Goal: Task Accomplishment & Management: Manage account settings

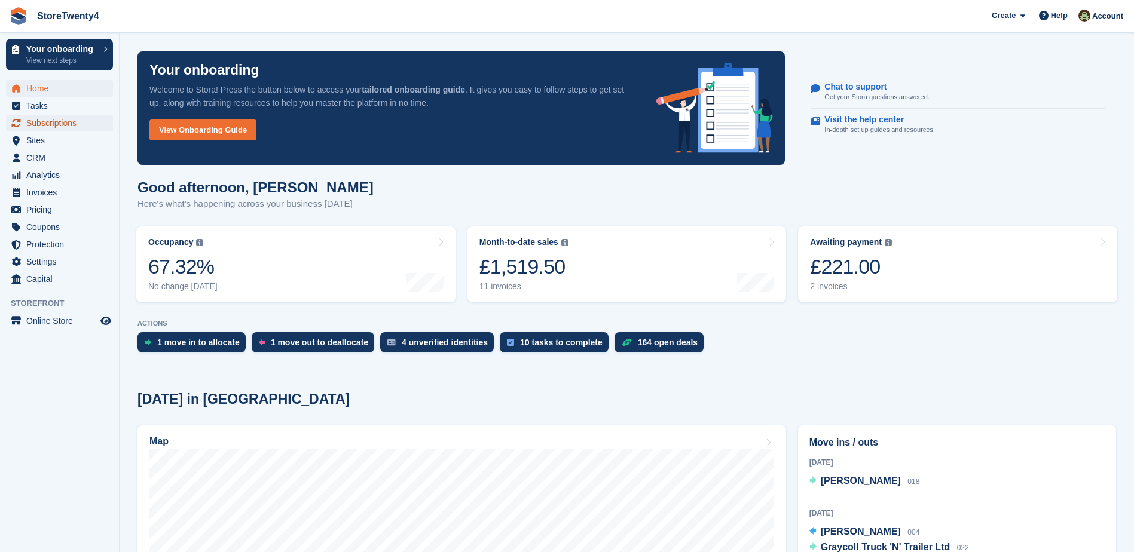
click at [54, 121] on span "Subscriptions" at bounding box center [62, 123] width 72 height 17
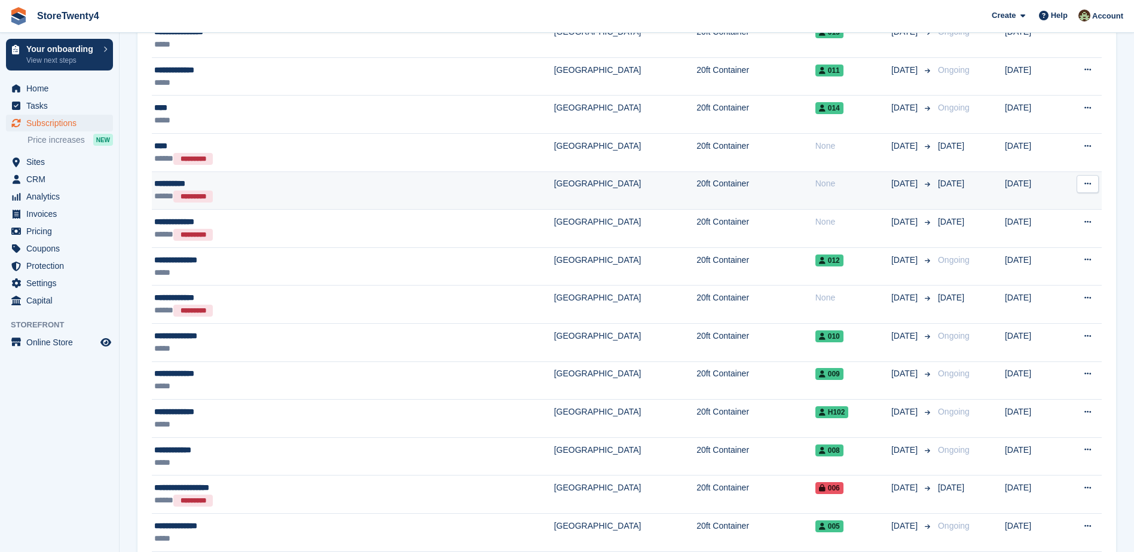
scroll to position [381, 0]
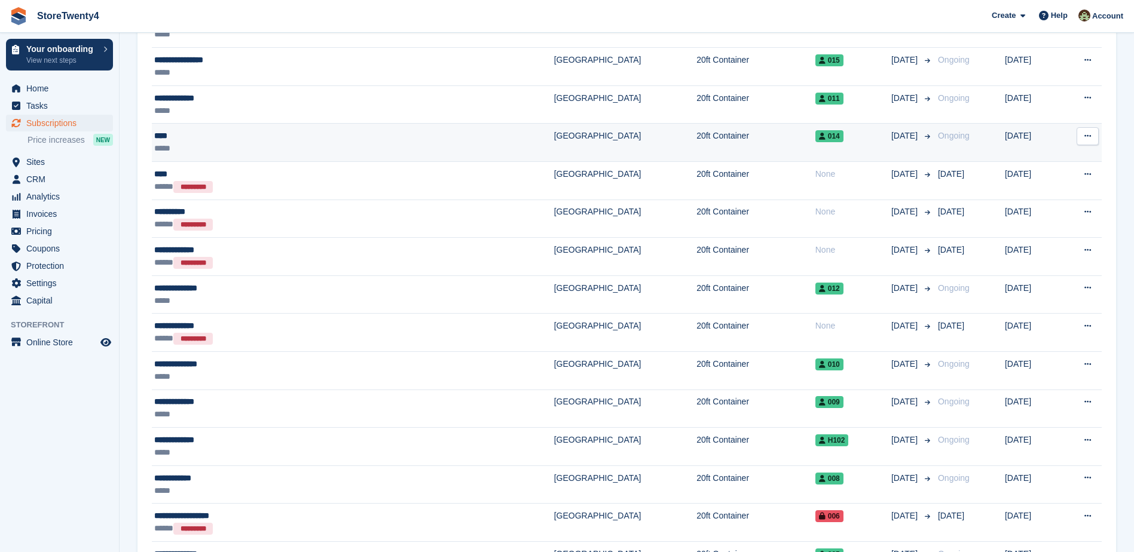
click at [554, 139] on td "[GEOGRAPHIC_DATA]" at bounding box center [625, 143] width 142 height 38
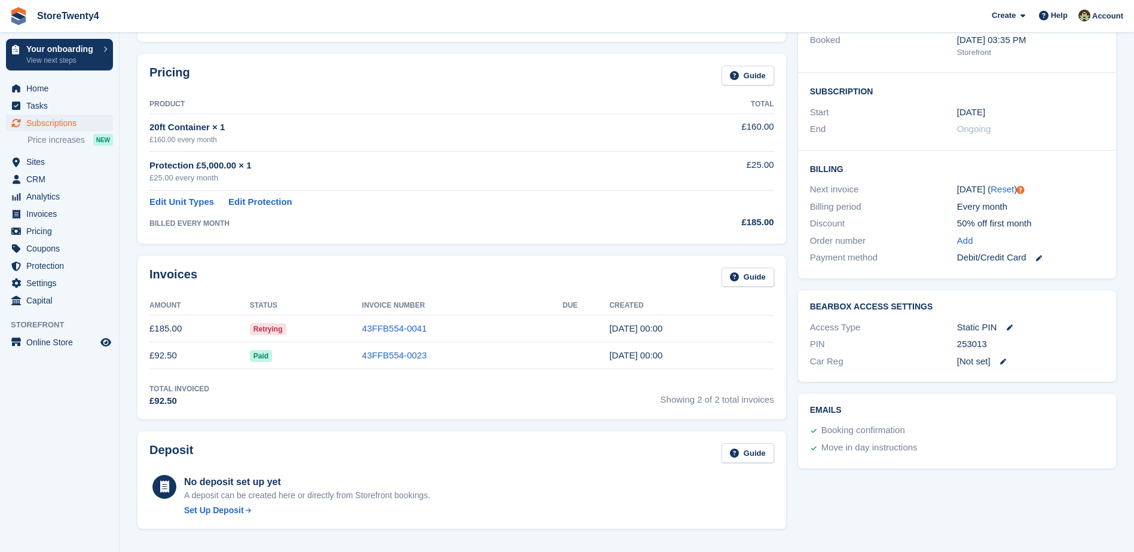
scroll to position [179, 0]
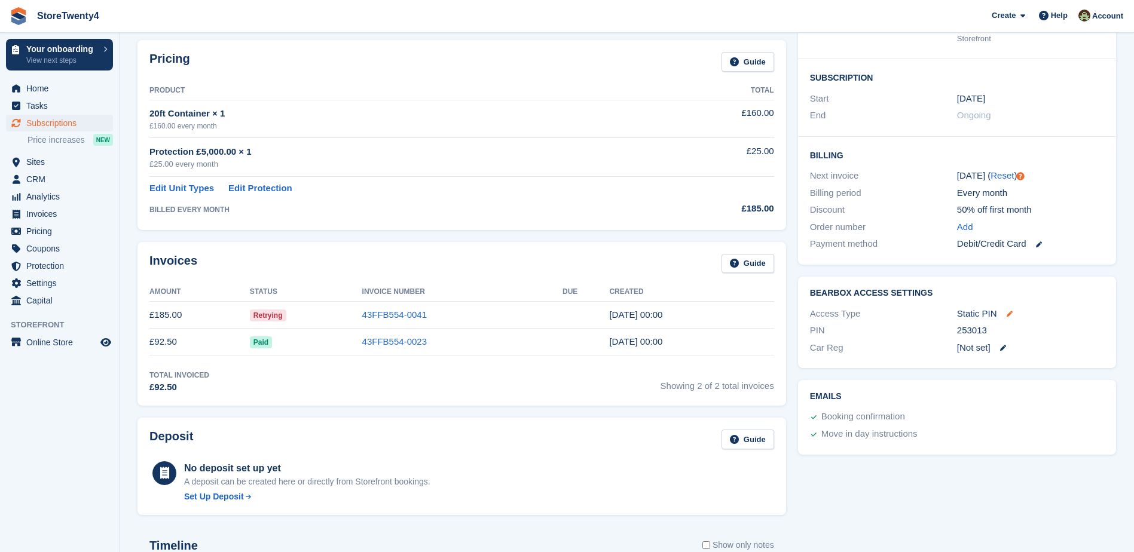
click at [1008, 313] on icon at bounding box center [1010, 314] width 6 height 6
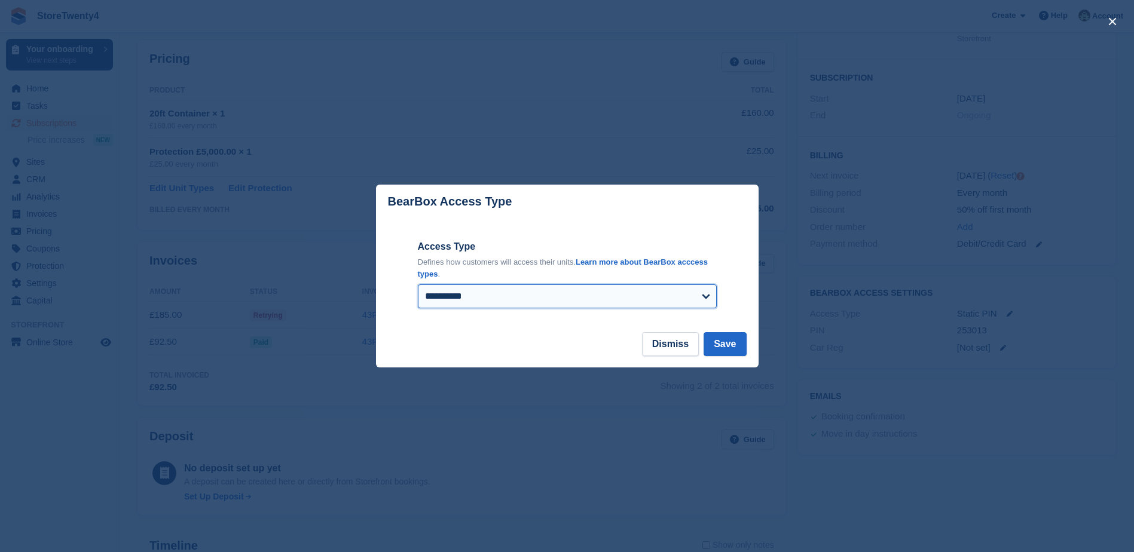
click at [705, 297] on select "**********" at bounding box center [567, 297] width 299 height 24
click at [630, 224] on div "**********" at bounding box center [567, 276] width 299 height 114
click at [691, 146] on div at bounding box center [567, 276] width 1134 height 552
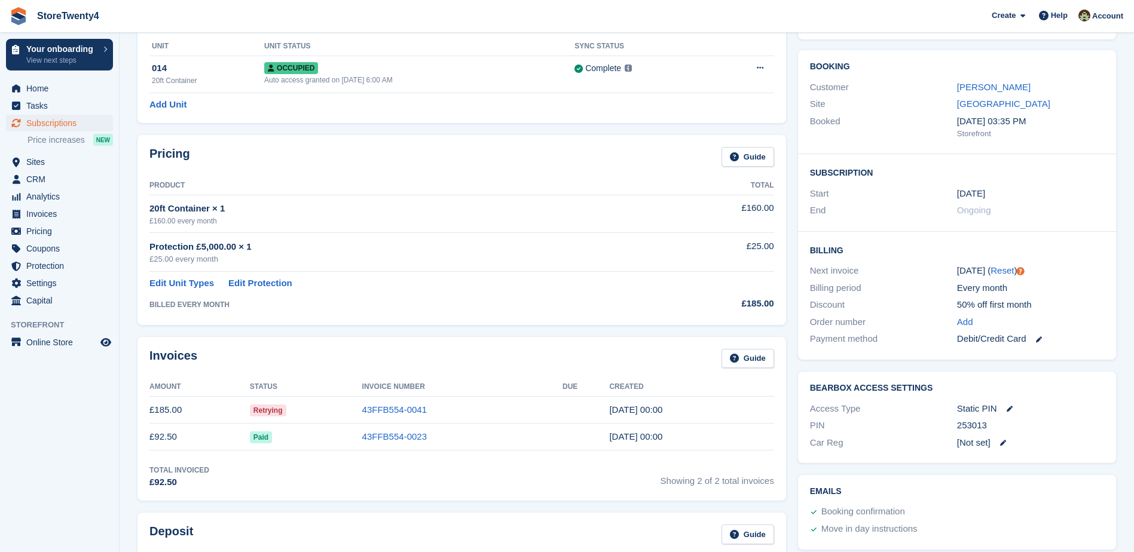
scroll to position [0, 0]
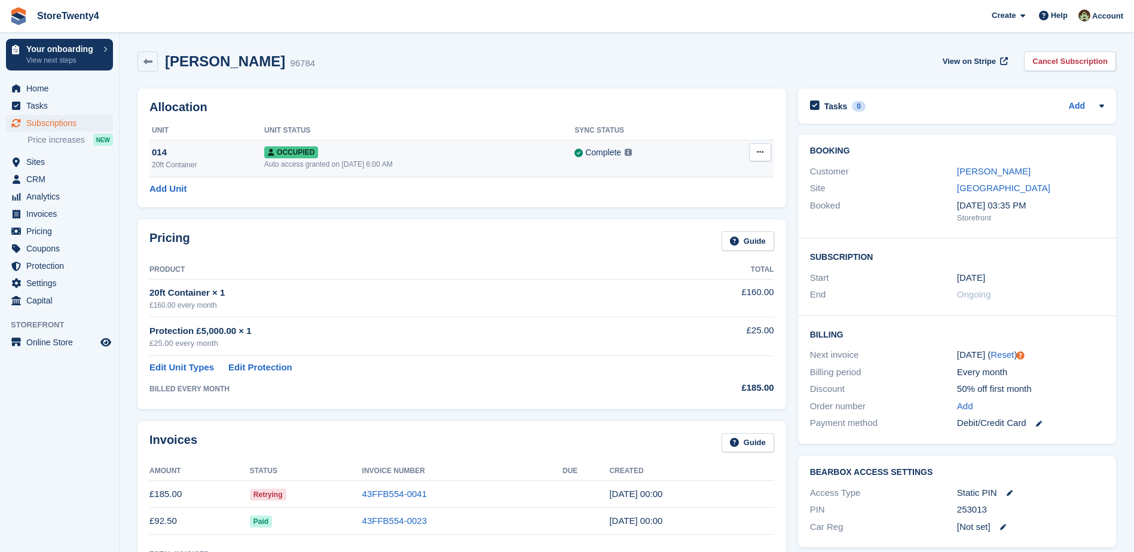
click at [319, 160] on div "Auto access granted on 22nd Jul, 6:00 AM" at bounding box center [419, 164] width 310 height 11
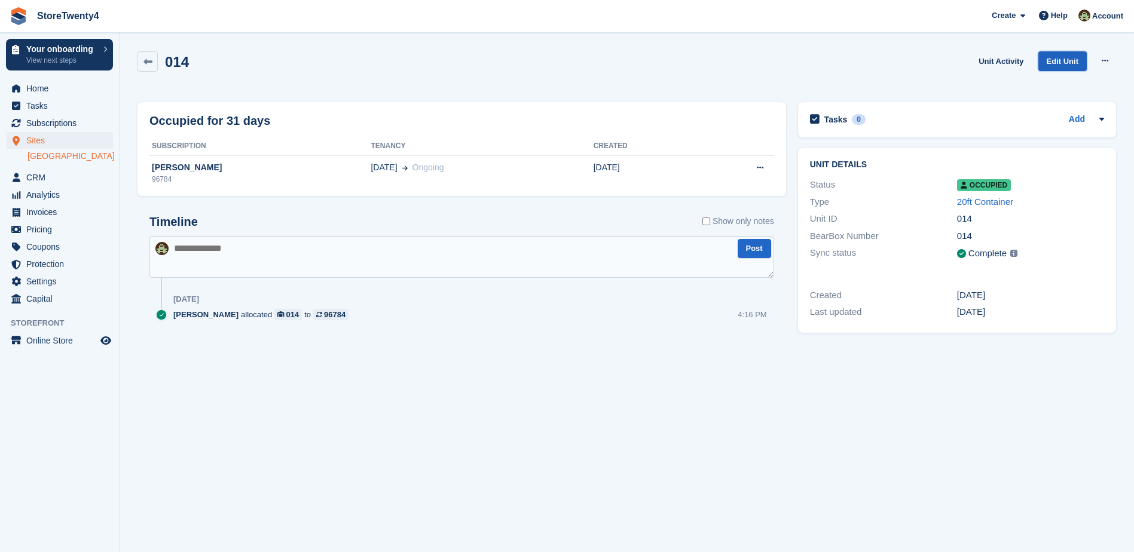
click at [1067, 63] on link "Edit Unit" at bounding box center [1063, 61] width 48 height 20
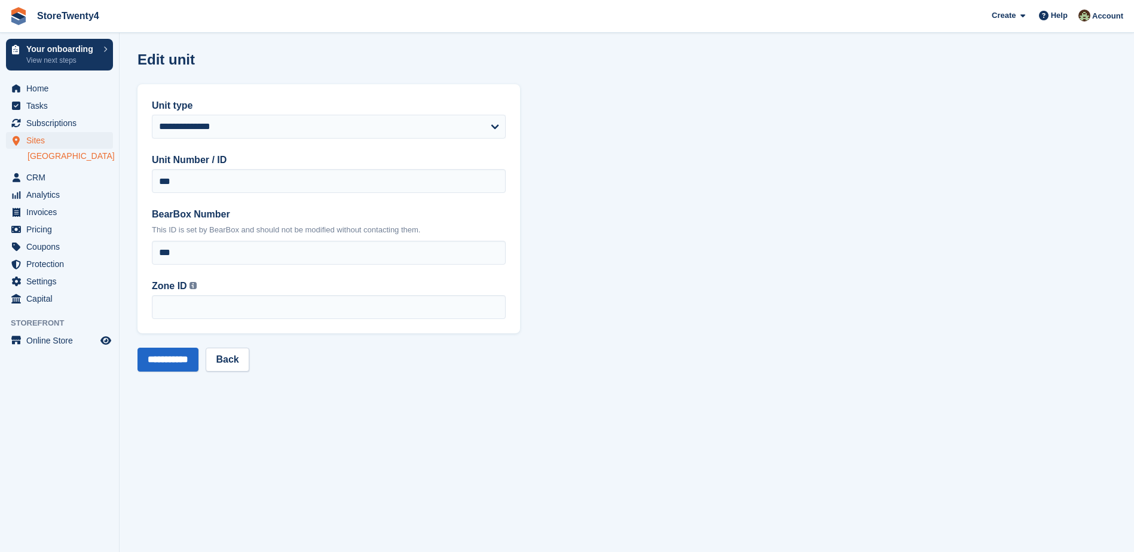
click at [80, 157] on link "[GEOGRAPHIC_DATA]" at bounding box center [70, 156] width 85 height 11
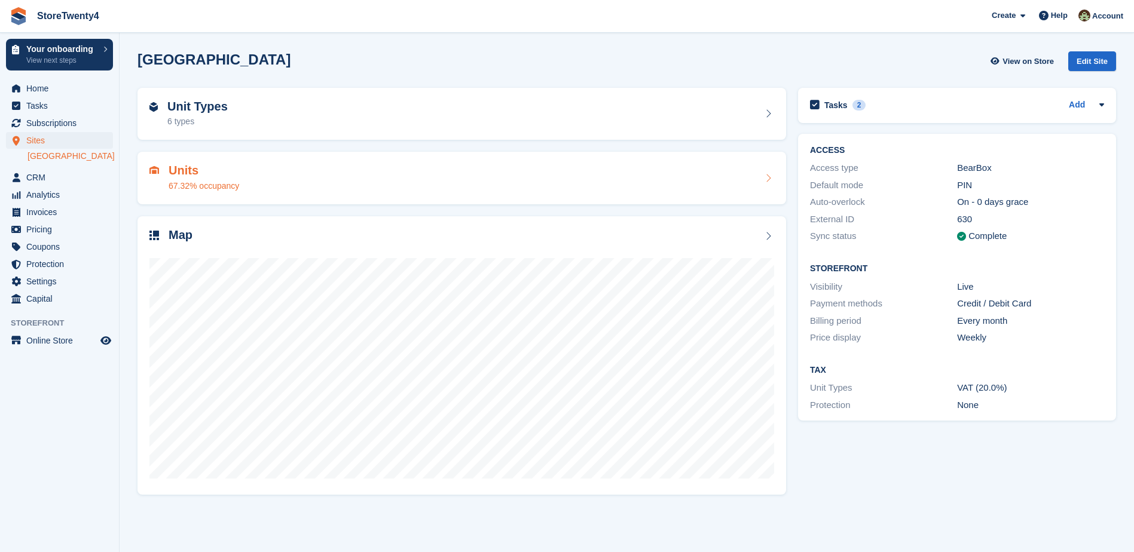
click at [239, 178] on div "Units 67.32% occupancy" at bounding box center [461, 178] width 625 height 29
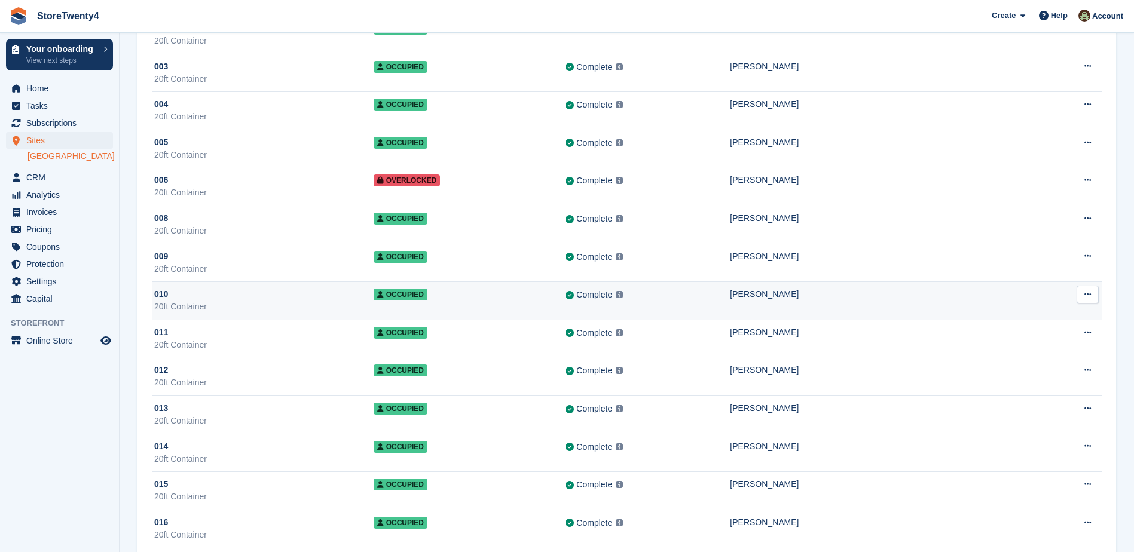
scroll to position [179, 0]
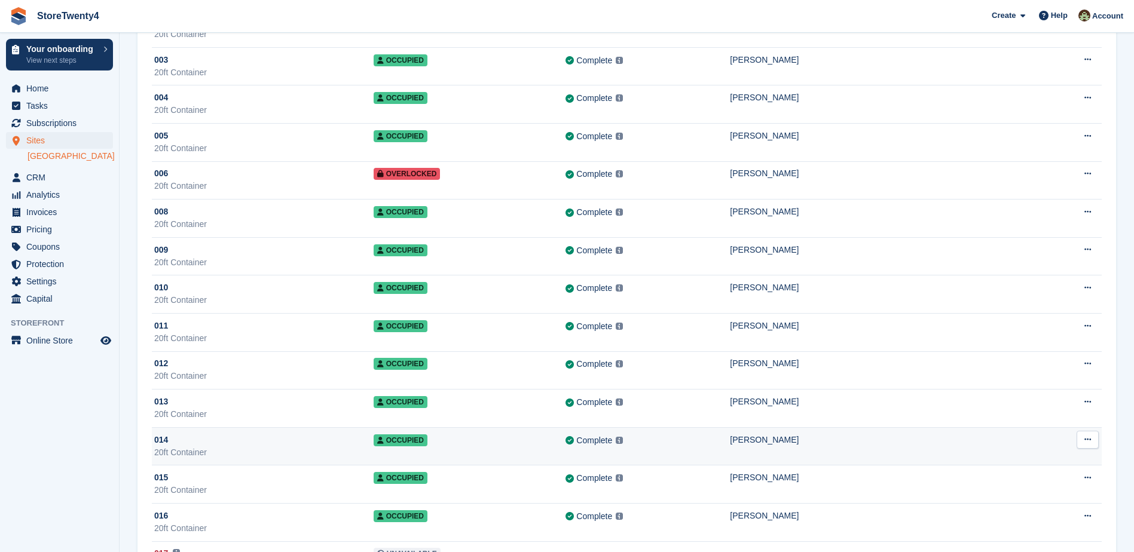
click at [1091, 440] on icon at bounding box center [1088, 440] width 7 height 8
click at [1018, 464] on p "Edit unit" at bounding box center [1042, 464] width 104 height 16
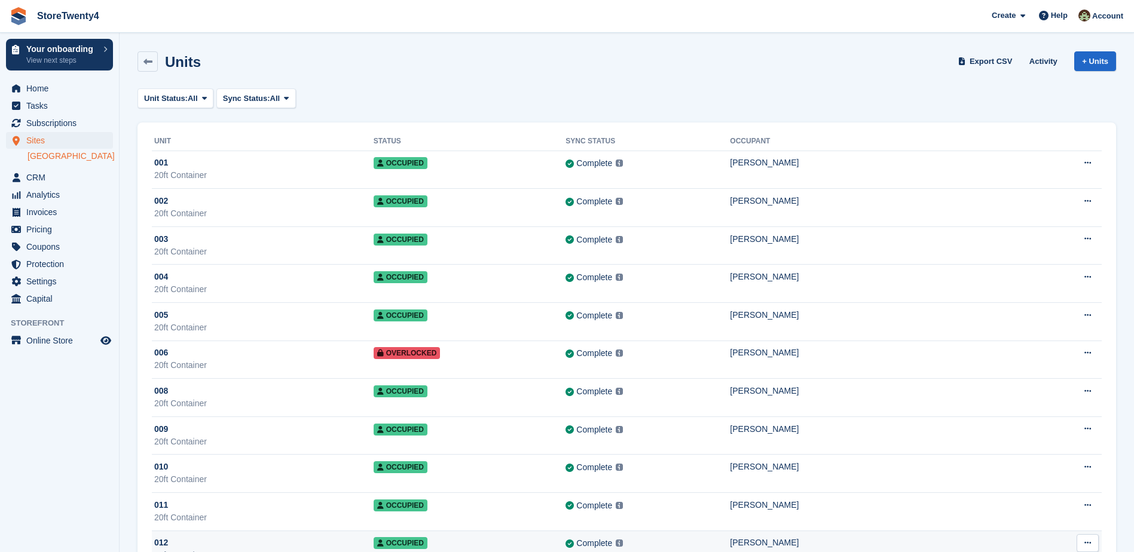
scroll to position [179, 0]
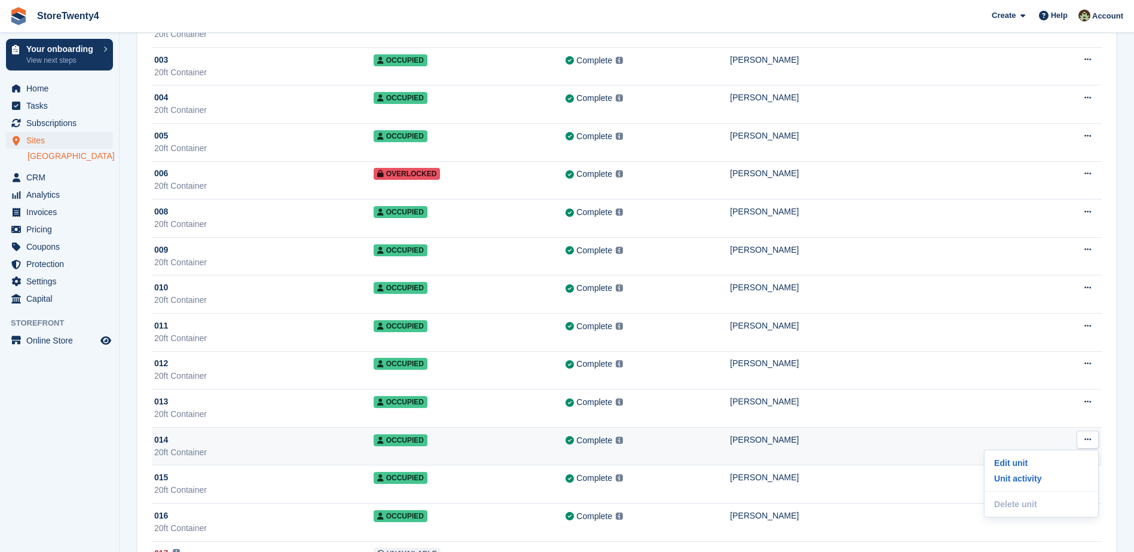
click at [847, 444] on div "[PERSON_NAME]" at bounding box center [880, 440] width 300 height 13
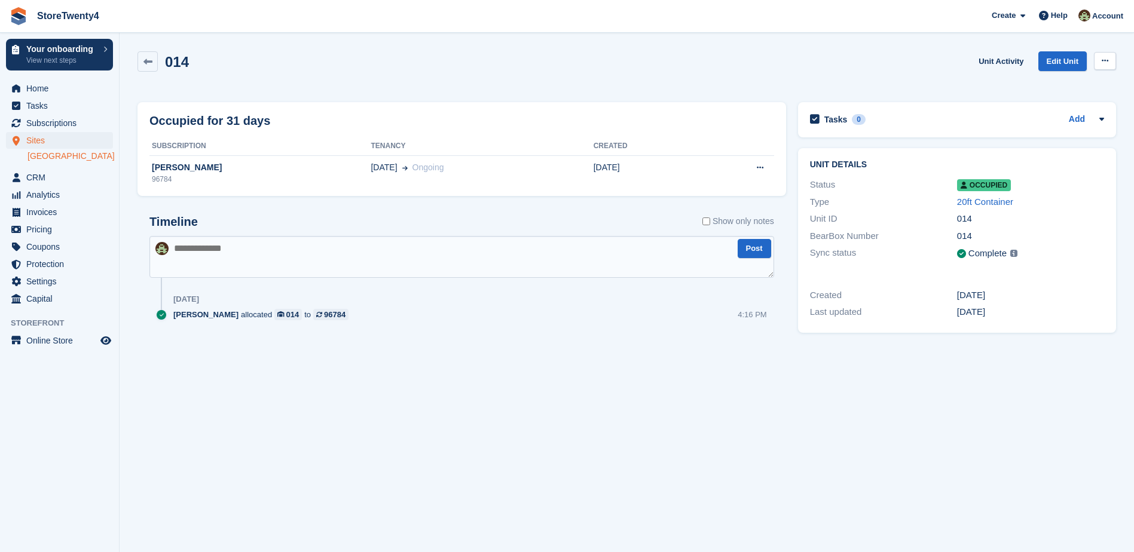
click at [1109, 59] on button at bounding box center [1105, 61] width 22 height 18
click at [945, 79] on div "014 Unit Activity Edit Unit Overlock Deallocate" at bounding box center [627, 68] width 979 height 34
click at [59, 122] on span "Subscriptions" at bounding box center [62, 123] width 72 height 17
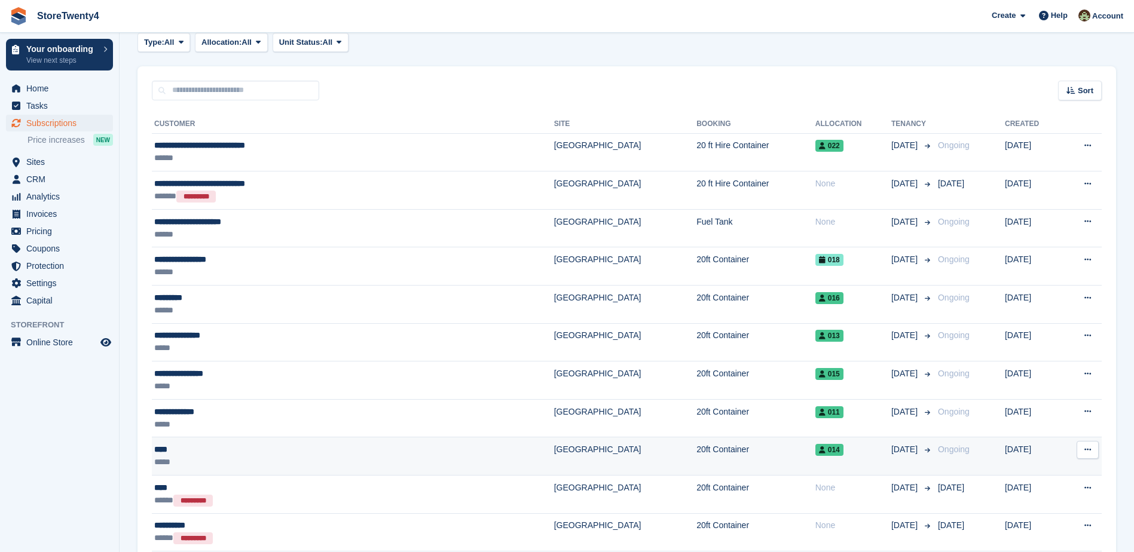
scroll to position [179, 0]
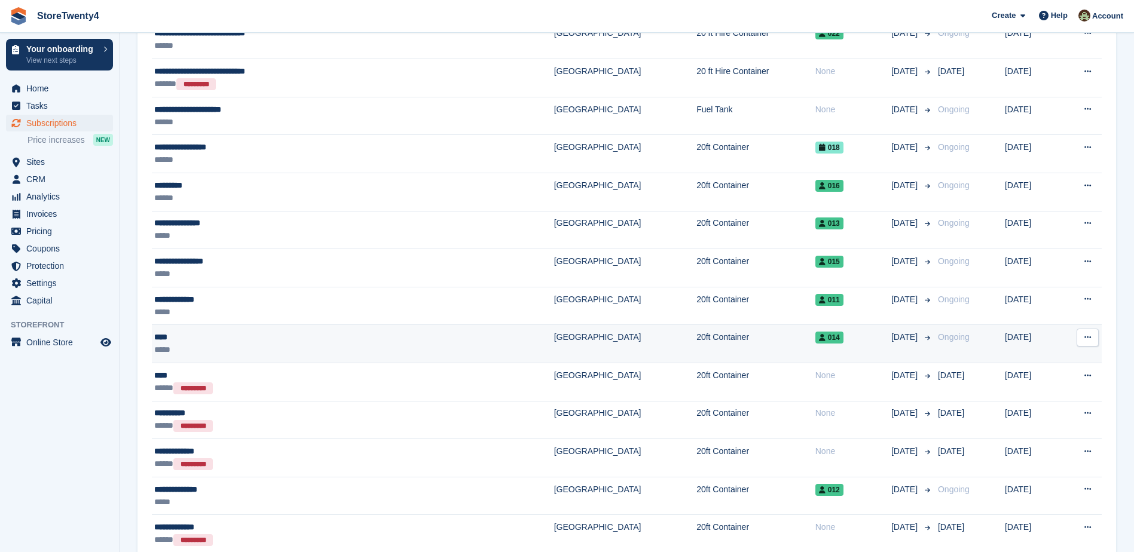
click at [273, 338] on div "****" at bounding box center [275, 337] width 243 height 13
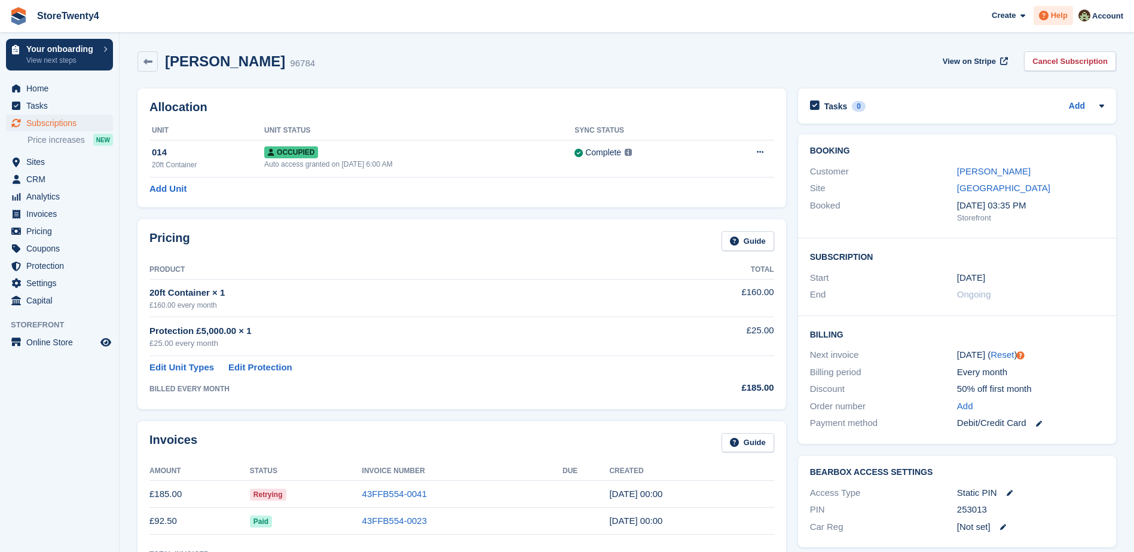
click at [1049, 18] on icon at bounding box center [1044, 16] width 10 height 10
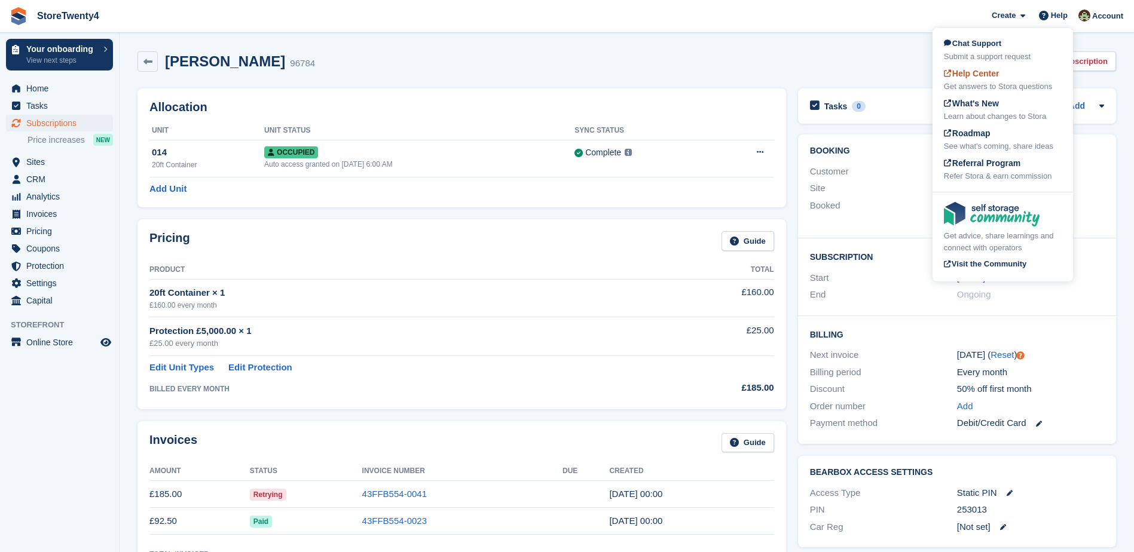
click at [998, 77] on span "Help Center" at bounding box center [972, 74] width 56 height 10
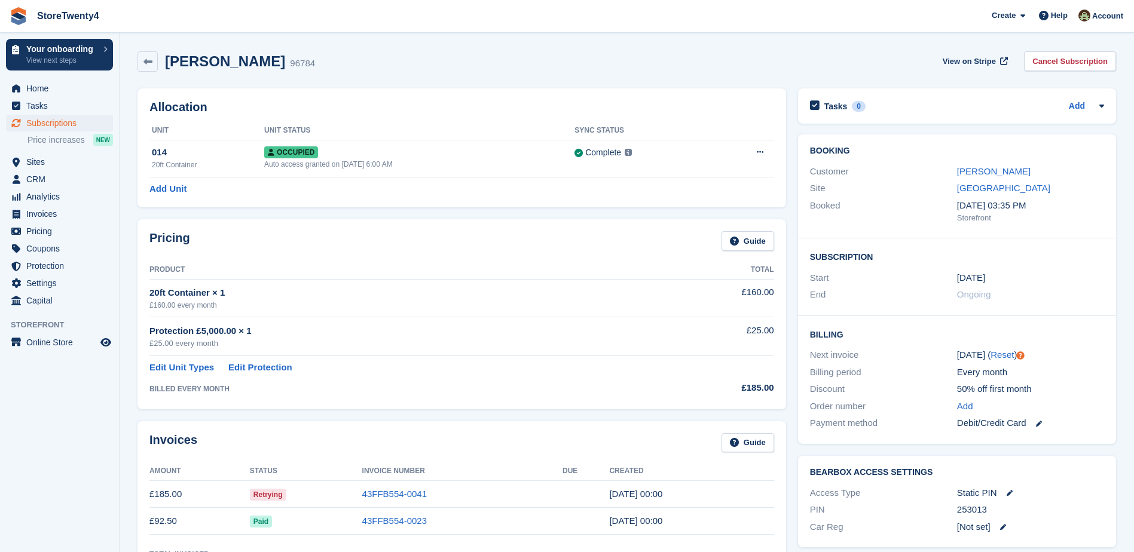
drag, startPoint x: 323, startPoint y: 264, endPoint x: 303, endPoint y: 266, distance: 20.4
drag, startPoint x: 303, startPoint y: 266, endPoint x: 30, endPoint y: 90, distance: 324.4
click at [30, 90] on span "Home" at bounding box center [62, 88] width 72 height 17
click at [32, 90] on span "Home" at bounding box center [62, 88] width 72 height 17
